Goal: Information Seeking & Learning: Learn about a topic

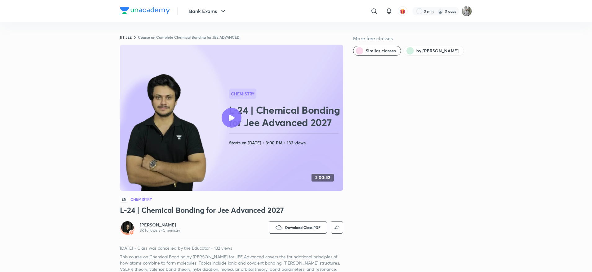
click at [232, 126] on div at bounding box center [232, 118] width 20 height 20
click at [186, 37] on link "Course on Complete Chemical Bonding for JEE ADVANCED" at bounding box center [189, 37] width 102 height 5
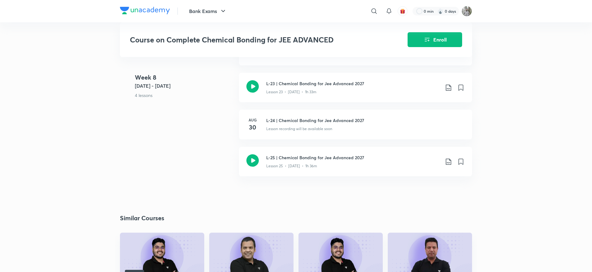
scroll to position [1378, 0]
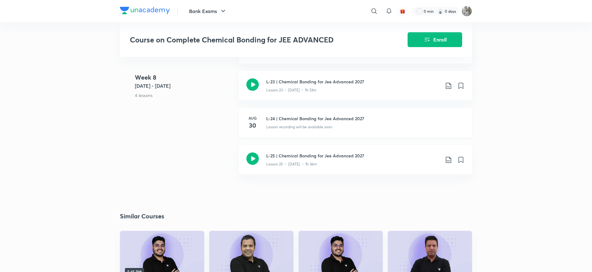
click at [305, 115] on h3 "L-24 | Chemical Bonding for Jee Advanced 2027" at bounding box center [365, 118] width 198 height 7
click at [231, 133] on div "Week [DATE] - [DATE] 4 lessons L-22 | Chemical Bonding for Jee Advanced 2027 Le…" at bounding box center [296, 108] width 352 height 148
